Goal: Use online tool/utility: Utilize a website feature to perform a specific function

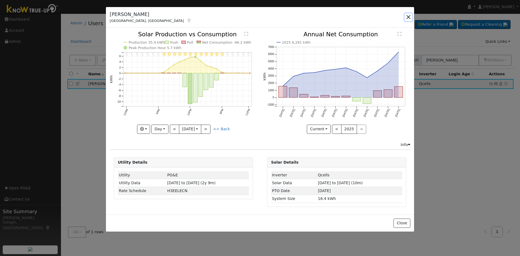
click at [409, 15] on button "button" at bounding box center [409, 17] width 8 height 8
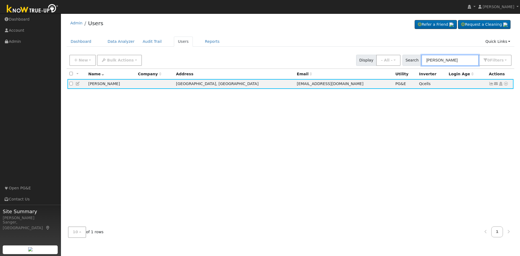
drag, startPoint x: 461, startPoint y: 61, endPoint x: 417, endPoint y: 61, distance: 44.4
click at [417, 61] on div "Search Suzette Jackson 0 Filter s My accounts Role Show - All - Show Leads Admi…" at bounding box center [456, 60] width 109 height 11
paste input "[PERSON_NAME] & [PERSON_NAME]"
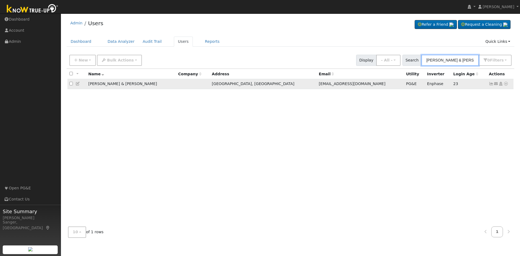
type input "[PERSON_NAME] & [PERSON_NAME]"
click at [507, 85] on icon at bounding box center [506, 84] width 5 height 4
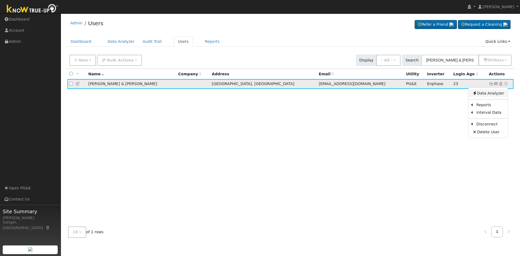
click at [486, 95] on link "Data Analyzer" at bounding box center [488, 93] width 39 height 8
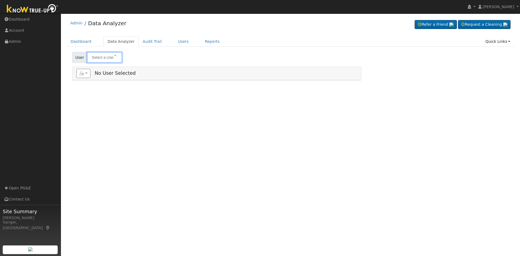
type input "[PERSON_NAME] & [PERSON_NAME]"
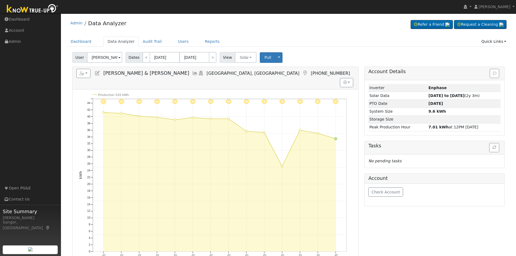
click at [192, 73] on icon at bounding box center [195, 73] width 6 height 5
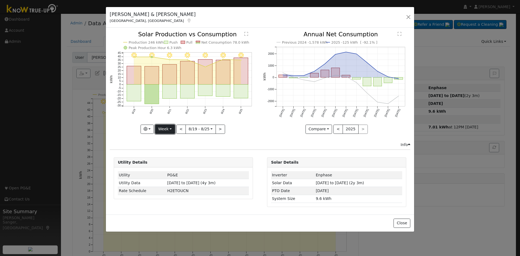
click at [167, 128] on button "Week" at bounding box center [165, 129] width 20 height 9
click at [170, 162] on link "Year" at bounding box center [174, 163] width 38 height 8
type input "[DATE]"
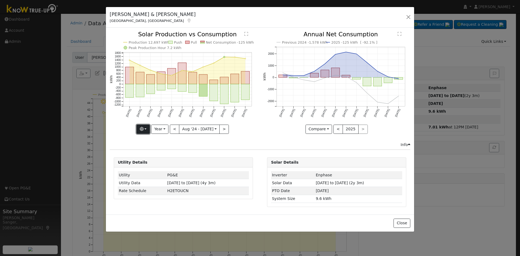
click at [144, 130] on icon "button" at bounding box center [142, 129] width 4 height 4
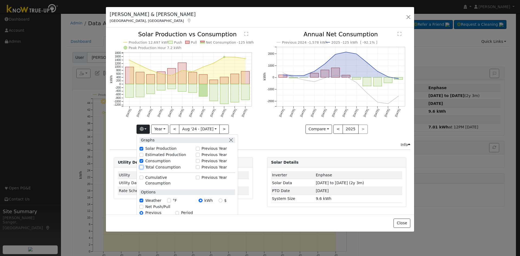
click at [143, 167] on input "Total Consumption" at bounding box center [141, 167] width 4 height 4
checkbox input "true"
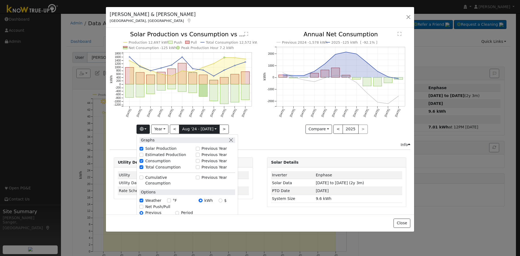
click at [191, 128] on input "[DATE]" at bounding box center [199, 129] width 40 height 9
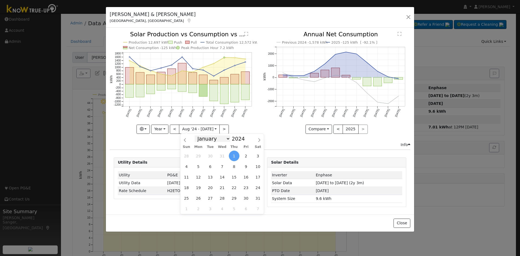
click at [211, 139] on select "January February March April May June July August September October November De…" at bounding box center [212, 138] width 35 height 7
select select "5"
click at [199, 135] on select "January February March April May June July August September October November De…" at bounding box center [212, 138] width 35 height 7
click at [211, 165] on span "4" at bounding box center [210, 166] width 11 height 11
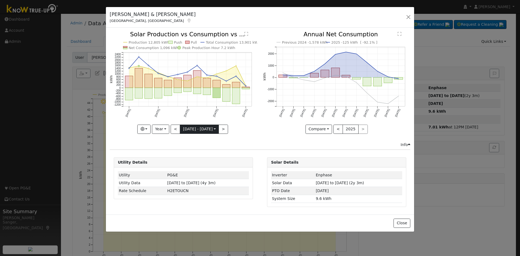
click at [206, 128] on input "[DATE]" at bounding box center [199, 129] width 38 height 9
click at [180, 128] on input "[DATE]" at bounding box center [199, 129] width 38 height 9
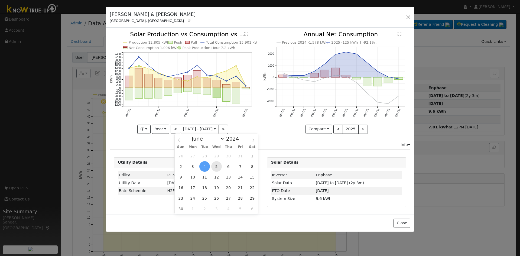
click at [215, 165] on span "5" at bounding box center [216, 166] width 11 height 11
type input "[DATE]"
click at [276, 129] on icon "Previous 2024 -1,578 kWh 2025 -125 kWh [ -92.1% ] [DATE] Sep '[DATE] Nov '[DATE…" at bounding box center [336, 80] width 147 height 99
